Goal: Task Accomplishment & Management: Manage account settings

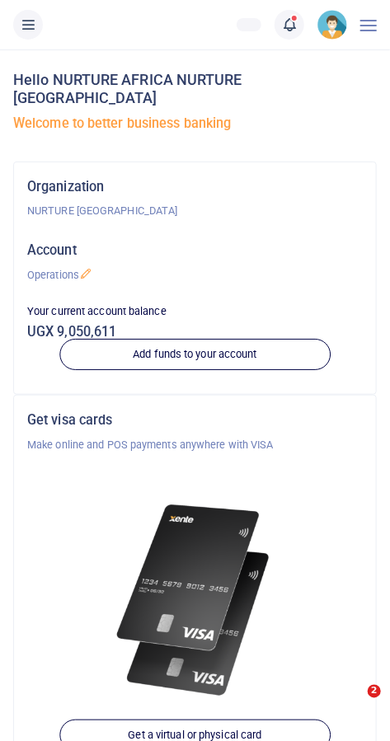
click at [298, 25] on span at bounding box center [298, 25] width 0 height 0
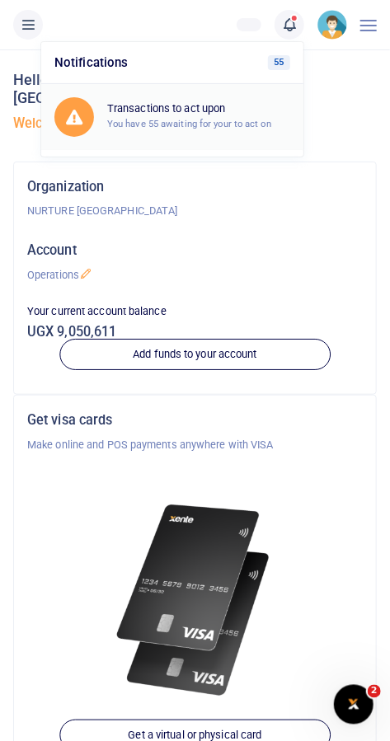
click at [256, 110] on h6 "Transactions to act upon" at bounding box center [198, 108] width 183 height 13
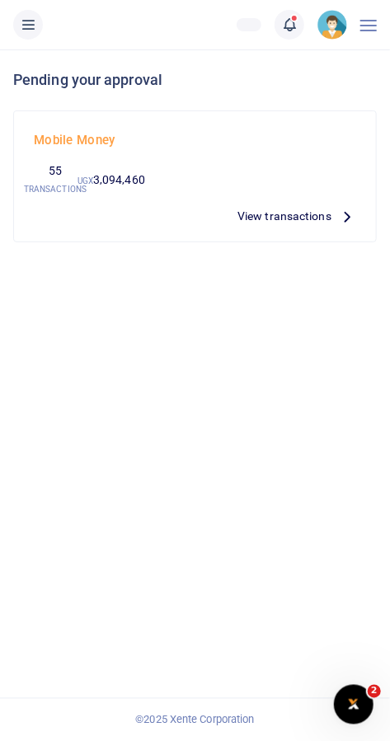
click at [295, 215] on span "View transactions" at bounding box center [284, 216] width 94 height 18
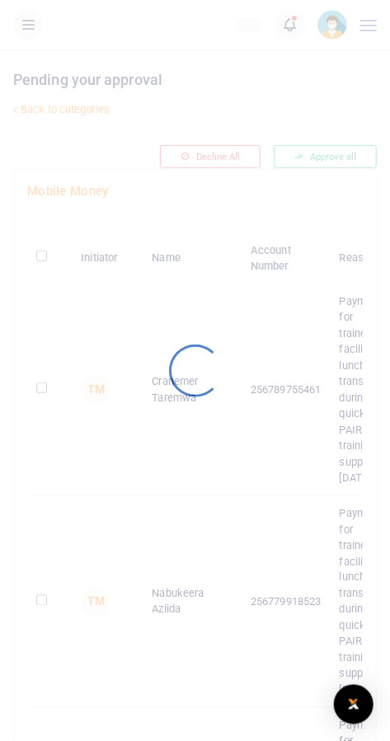
click at [384, 122] on div at bounding box center [195, 370] width 390 height 741
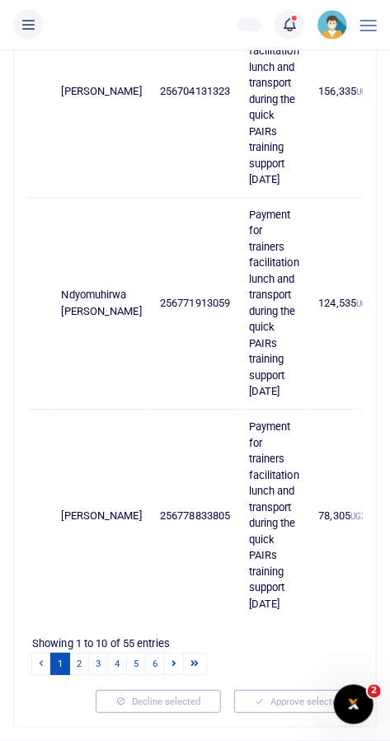
scroll to position [1789, 0]
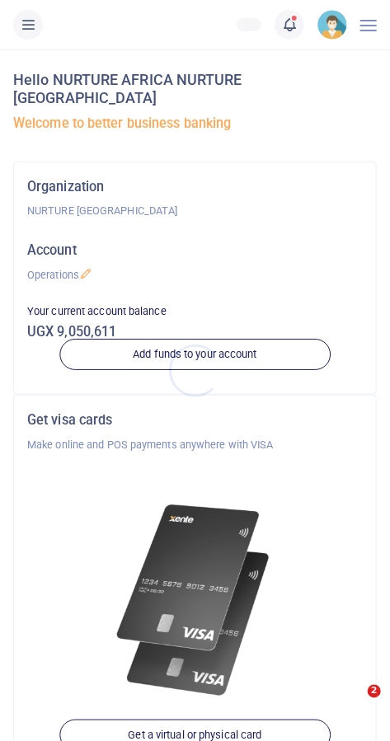
click at [292, 35] on div at bounding box center [195, 370] width 390 height 741
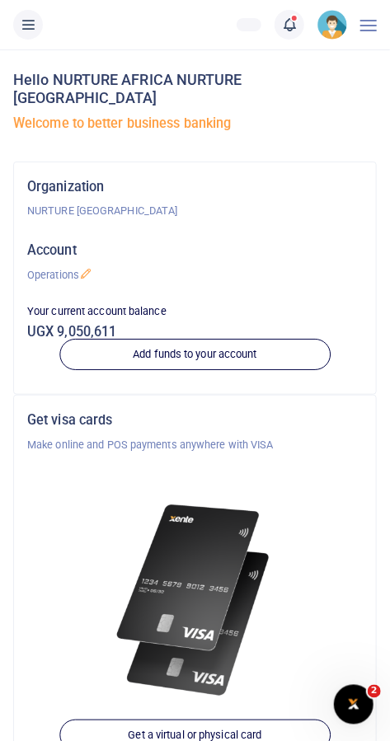
click at [299, 28] on link at bounding box center [289, 25] width 30 height 30
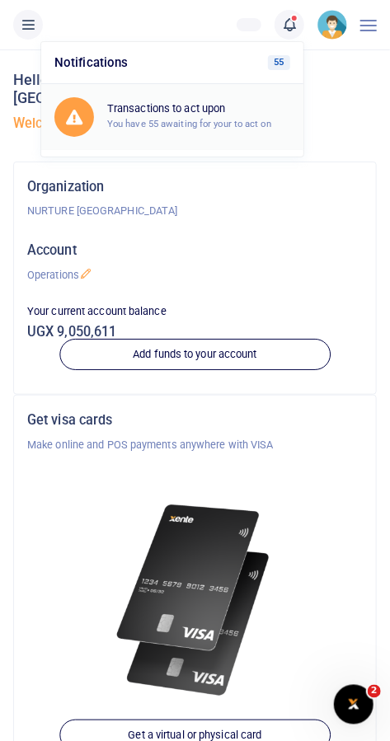
click at [238, 101] on div "Transactions to act upon You have 55 awaiting for your to act on" at bounding box center [172, 117] width 236 height 40
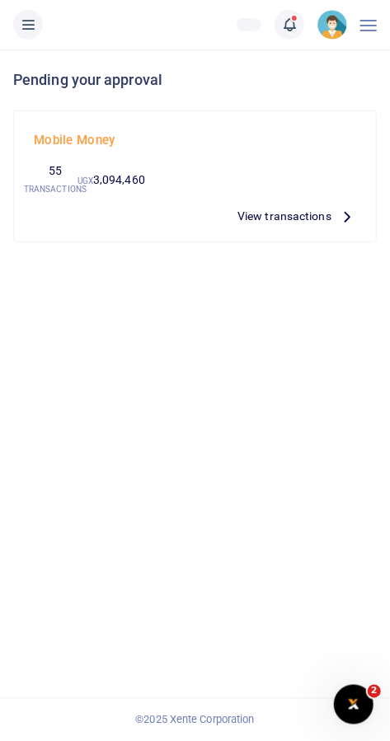
click at [291, 216] on span "View transactions" at bounding box center [284, 216] width 94 height 18
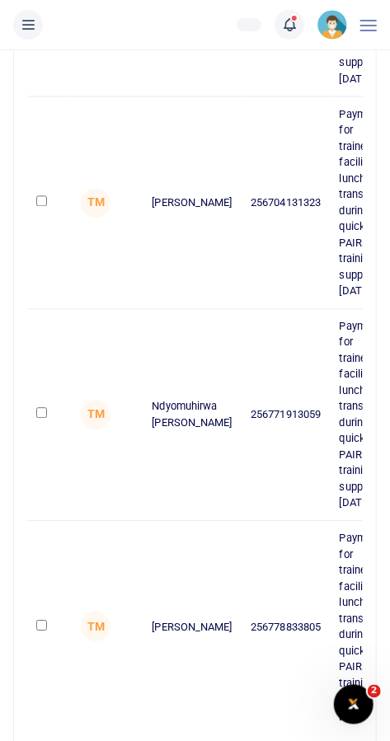
scroll to position [1924, 0]
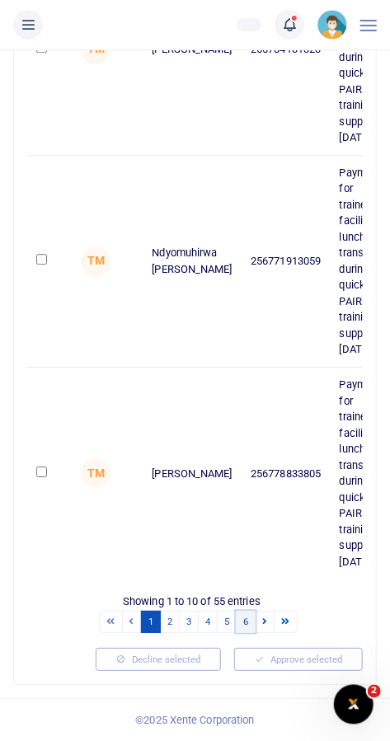
click at [246, 633] on link "6" at bounding box center [246, 622] width 20 height 22
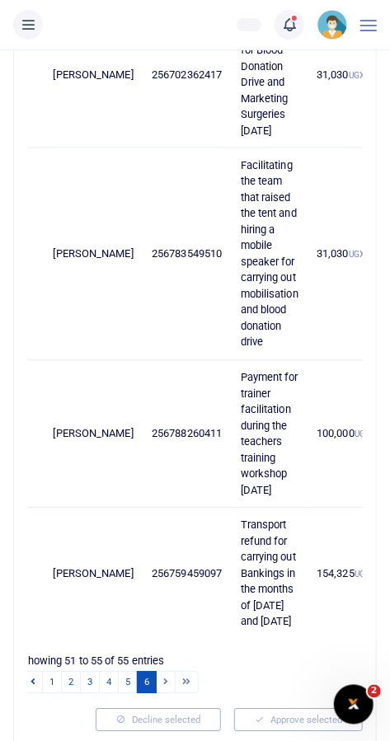
scroll to position [478, 0]
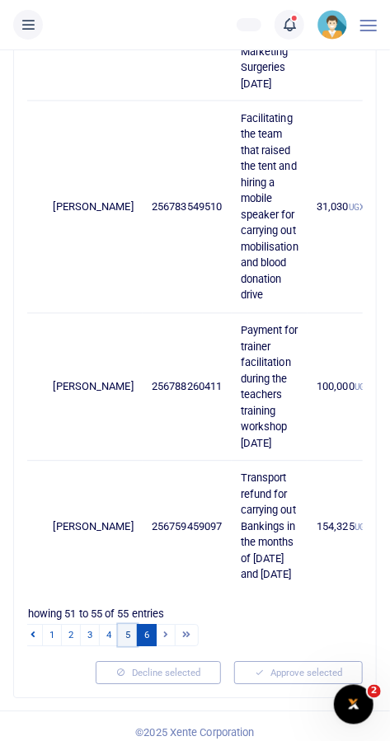
click at [128, 647] on link "5" at bounding box center [128, 636] width 20 height 22
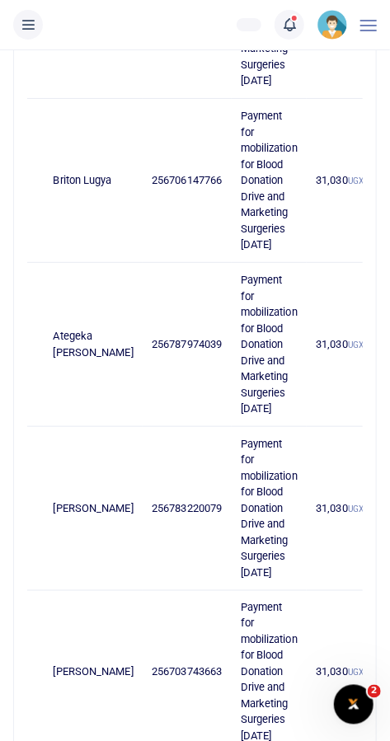
scroll to position [1200, 0]
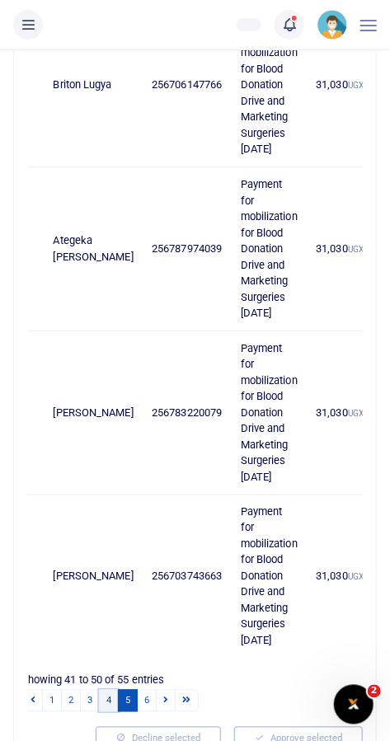
click at [108, 690] on link "4" at bounding box center [109, 701] width 20 height 22
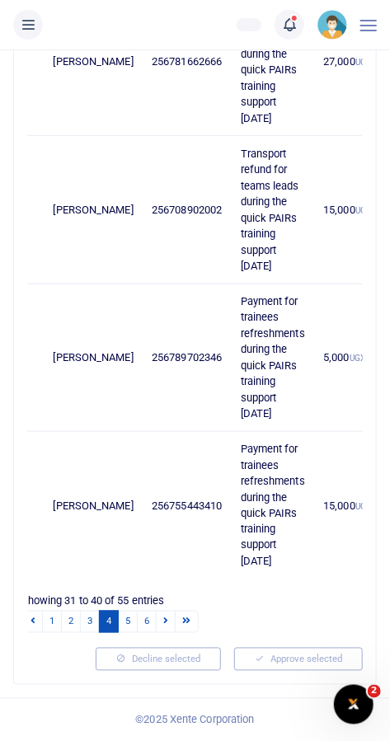
scroll to position [1120, 0]
